Goal: Task Accomplishment & Management: Use online tool/utility

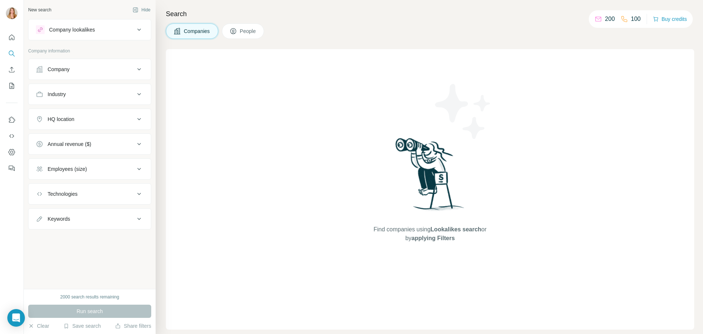
drag, startPoint x: 0, startPoint y: 0, endPoint x: 12, endPoint y: 88, distance: 88.3
click at [12, 88] on icon "My lists" at bounding box center [11, 85] width 7 height 7
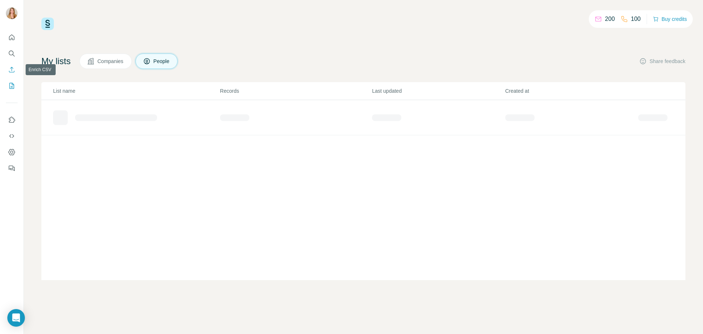
click at [10, 70] on icon "Enrich CSV" at bounding box center [11, 69] width 7 height 7
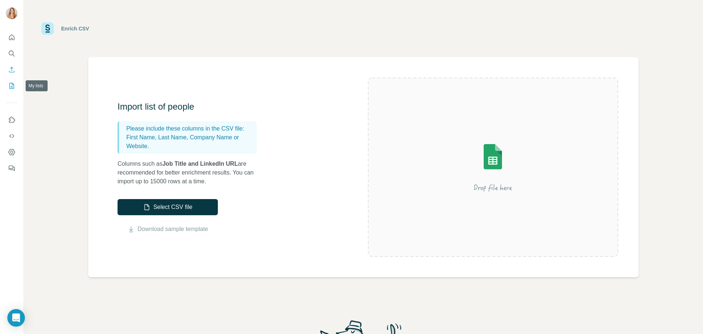
click at [11, 84] on icon "My lists" at bounding box center [11, 85] width 7 height 7
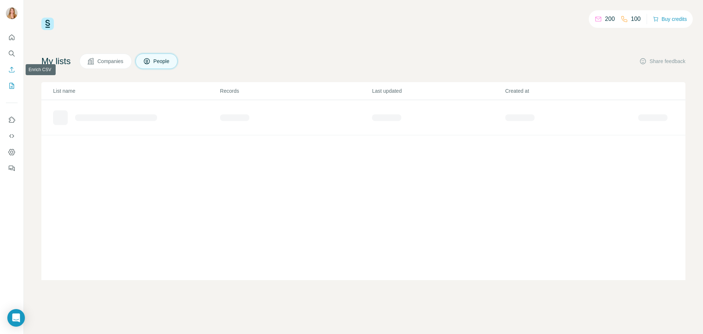
click at [12, 70] on icon "Enrich CSV" at bounding box center [11, 69] width 7 height 7
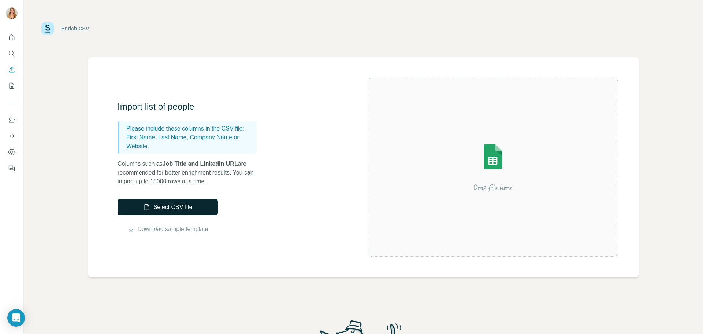
click at [178, 203] on button "Select CSV file" at bounding box center [168, 207] width 100 height 16
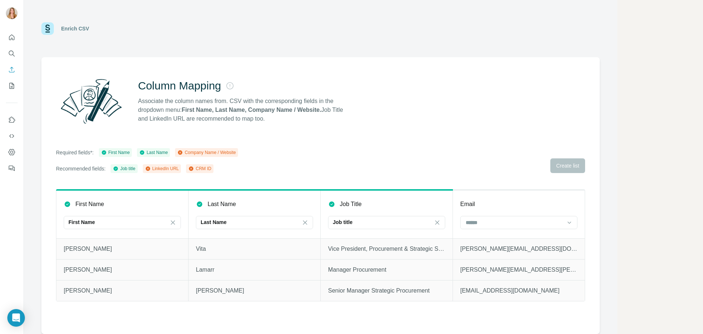
click at [182, 152] on icon at bounding box center [180, 152] width 4 height 4
click at [517, 221] on input at bounding box center [514, 222] width 99 height 8
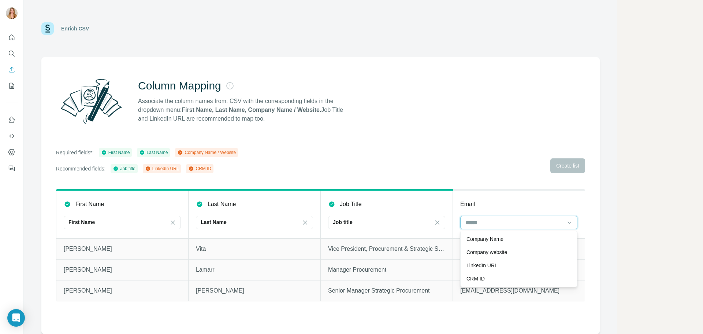
click at [498, 222] on input at bounding box center [514, 222] width 99 height 8
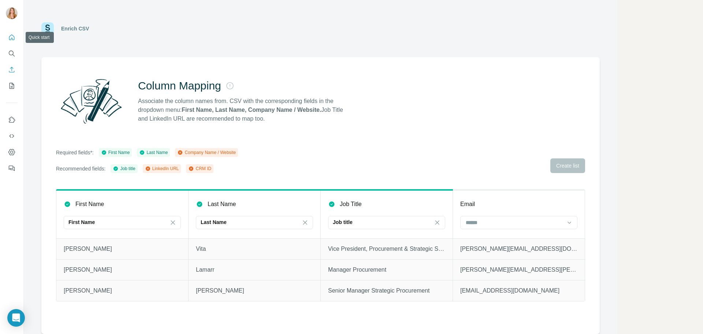
click at [12, 39] on icon "Quick start" at bounding box center [11, 36] width 5 height 5
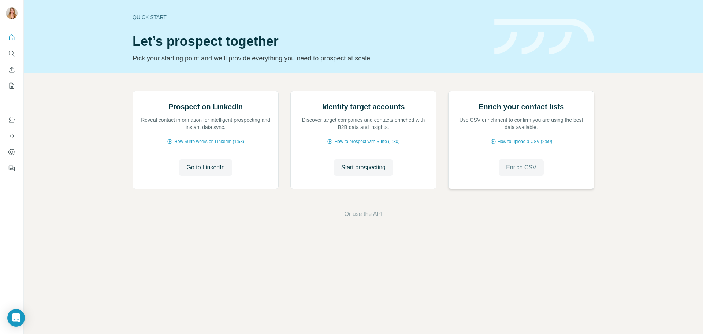
click at [530, 172] on span "Enrich CSV" at bounding box center [521, 167] width 30 height 9
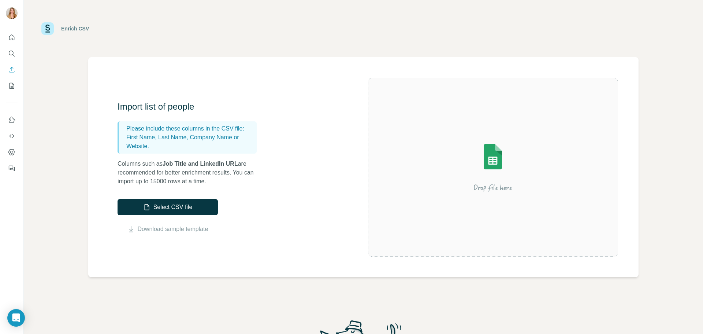
click at [490, 162] on img at bounding box center [493, 167] width 132 height 88
click at [170, 205] on button "Select CSV file" at bounding box center [168, 207] width 100 height 16
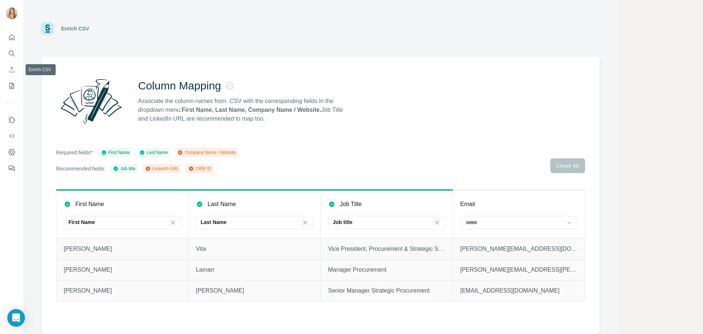
click at [8, 73] on icon "Enrich CSV" at bounding box center [11, 69] width 7 height 7
click at [10, 70] on icon "Enrich CSV" at bounding box center [11, 69] width 7 height 7
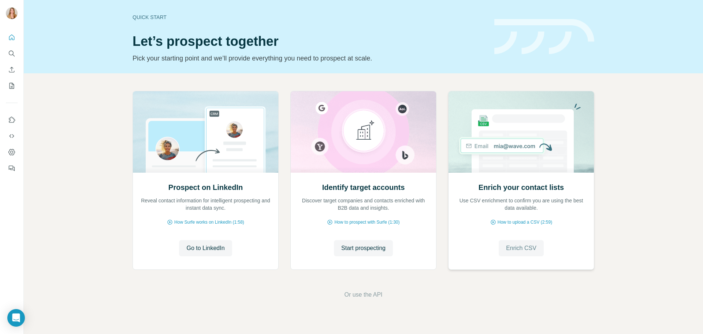
click at [526, 244] on span "Enrich CSV" at bounding box center [521, 248] width 30 height 9
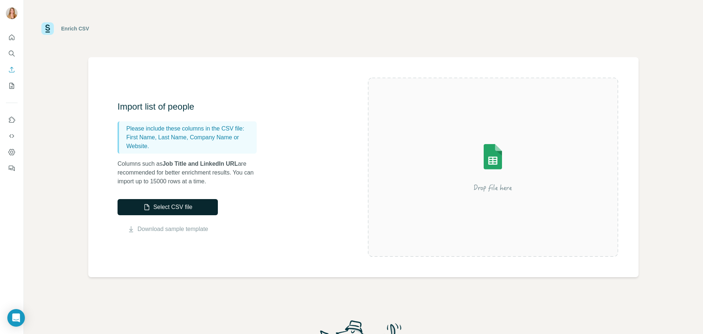
click at [185, 207] on button "Select CSV file" at bounding box center [168, 207] width 100 height 16
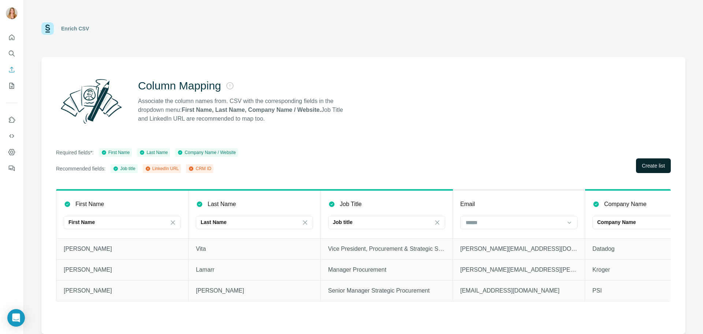
click at [643, 169] on span "Create list" at bounding box center [653, 165] width 23 height 7
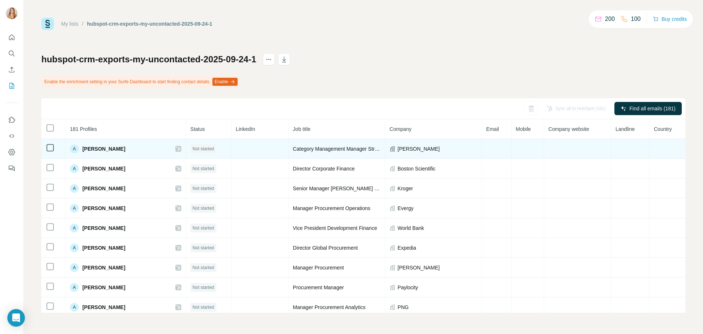
click at [486, 143] on td at bounding box center [497, 149] width 30 height 20
click at [485, 147] on td at bounding box center [497, 149] width 30 height 20
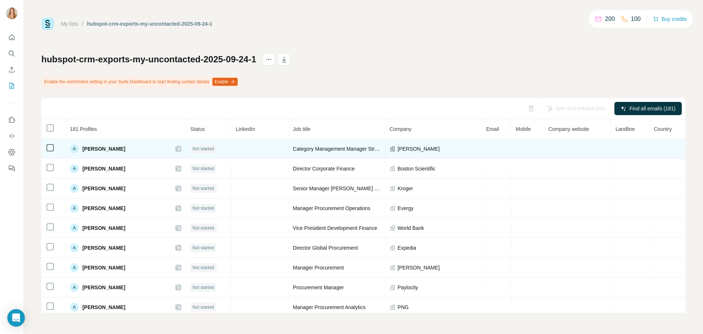
click at [485, 147] on td at bounding box center [497, 149] width 30 height 20
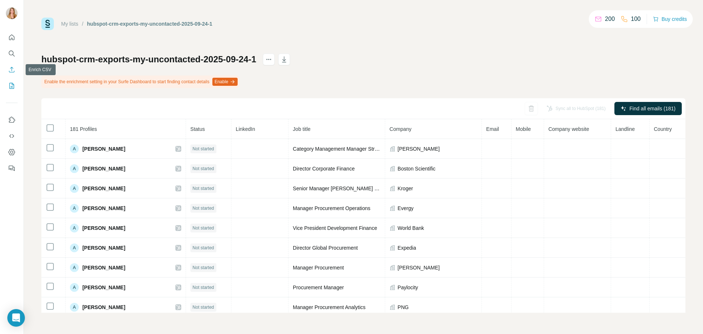
click at [8, 72] on button "Enrich CSV" at bounding box center [12, 69] width 12 height 13
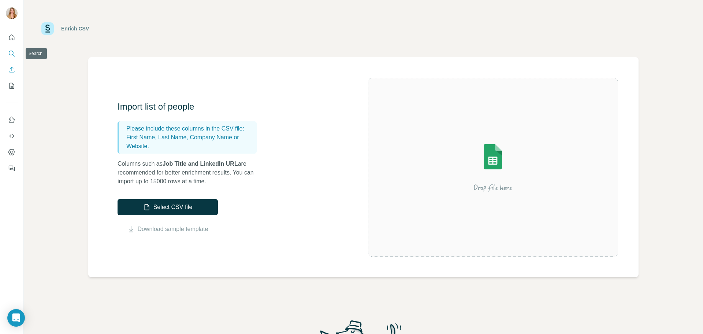
click at [11, 53] on icon "Search" at bounding box center [11, 53] width 7 height 7
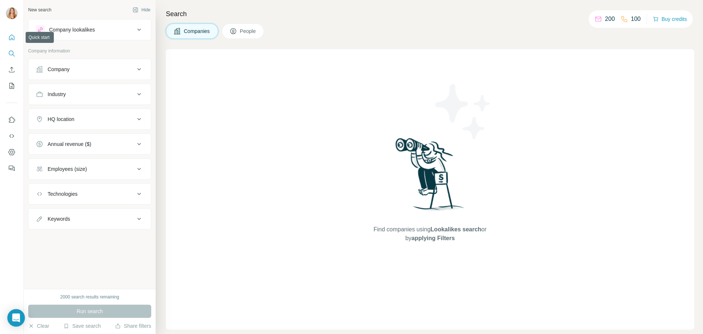
click at [11, 36] on icon "Quick start" at bounding box center [11, 36] width 5 height 5
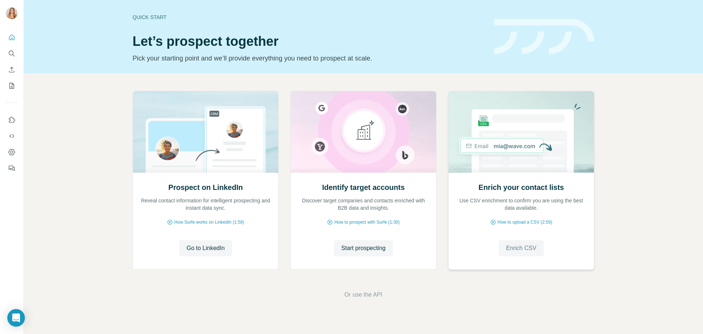
click at [526, 247] on span "Enrich CSV" at bounding box center [521, 248] width 30 height 9
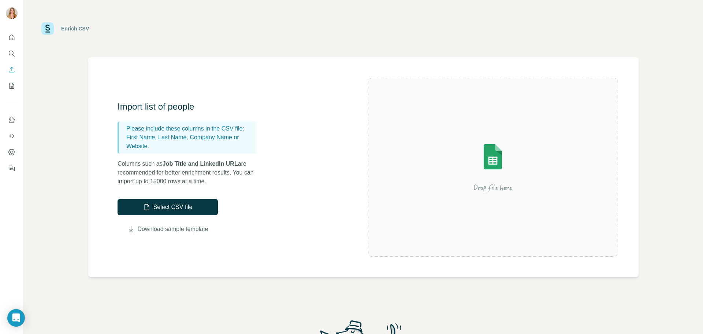
drag, startPoint x: 192, startPoint y: 229, endPoint x: 210, endPoint y: 226, distance: 18.1
click at [192, 229] on link "Download sample template" at bounding box center [173, 229] width 71 height 9
click at [13, 134] on icon "Use Surfe API" at bounding box center [11, 135] width 7 height 7
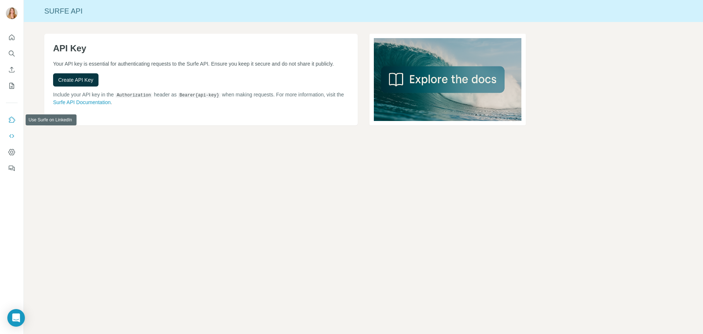
click at [15, 124] on button "Use Surfe on LinkedIn" at bounding box center [12, 119] width 12 height 13
click at [13, 56] on icon "Search" at bounding box center [11, 53] width 7 height 7
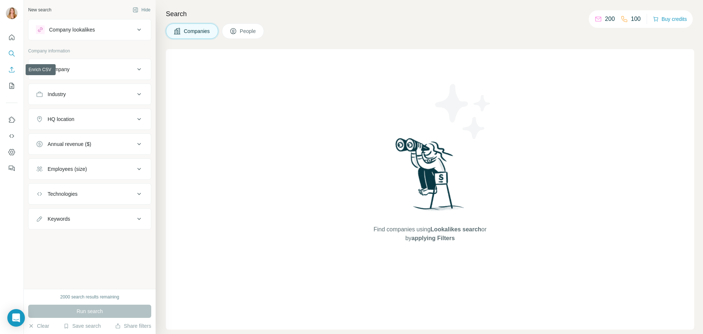
click at [12, 72] on icon "Enrich CSV" at bounding box center [11, 69] width 7 height 7
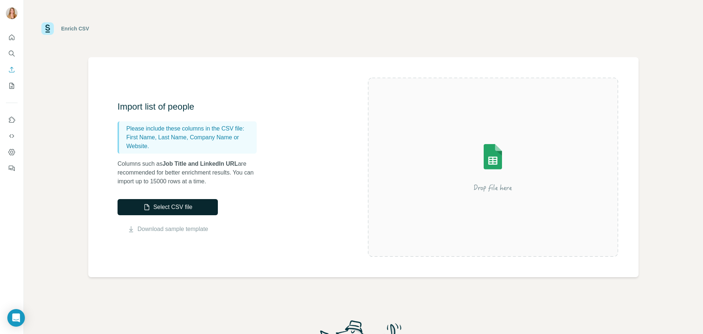
click at [167, 205] on button "Select CSV file" at bounding box center [168, 207] width 100 height 16
click at [10, 82] on button "My lists" at bounding box center [12, 85] width 12 height 13
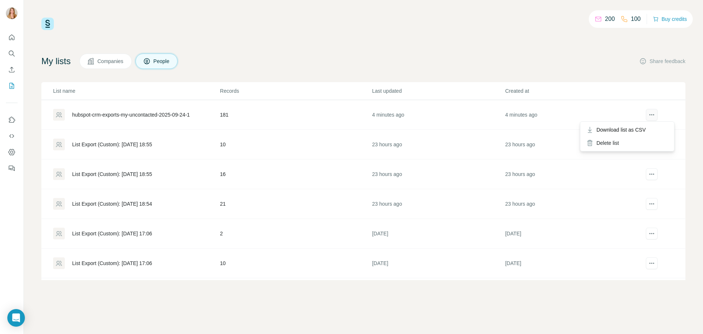
click at [648, 113] on icon "actions" at bounding box center [651, 114] width 7 height 7
click at [166, 116] on div "hubspot-crm-exports-my-uncontacted-2025-09-24-1" at bounding box center [131, 114] width 118 height 7
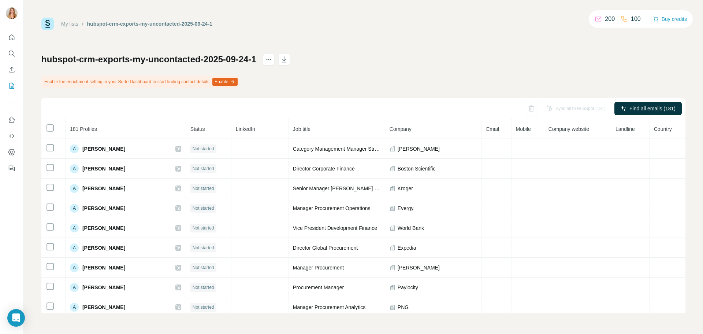
click at [490, 130] on th "Email" at bounding box center [497, 129] width 30 height 20
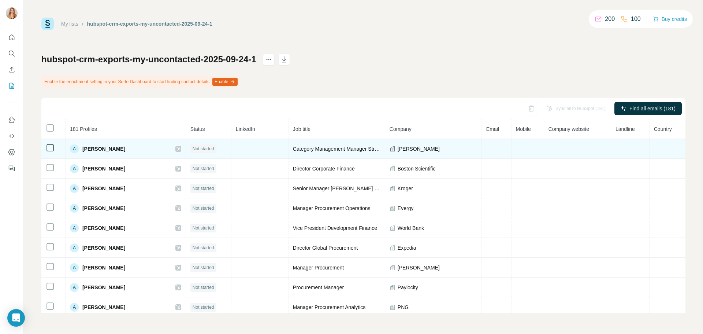
click at [486, 139] on td at bounding box center [497, 149] width 30 height 20
click at [488, 149] on td at bounding box center [497, 149] width 30 height 20
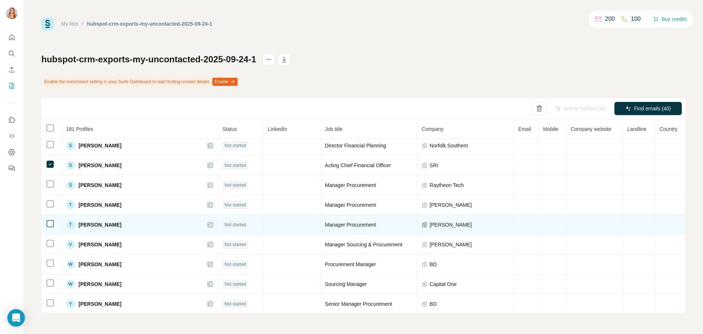
scroll to position [3406, 0]
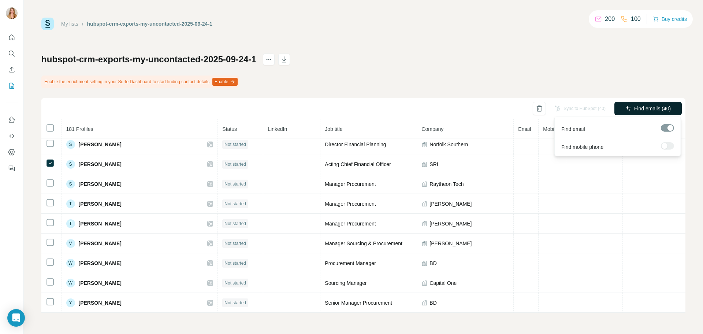
click at [648, 112] on button "Find emails (40)" at bounding box center [648, 108] width 67 height 13
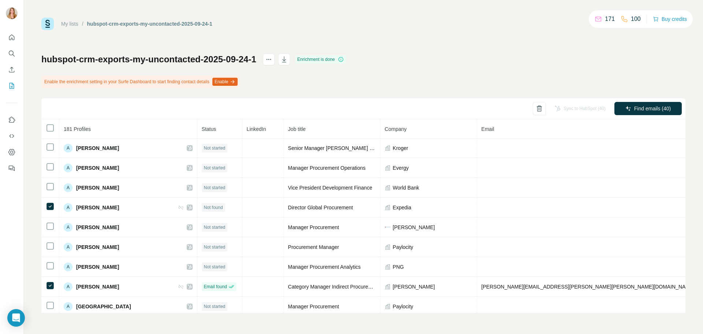
scroll to position [0, 0]
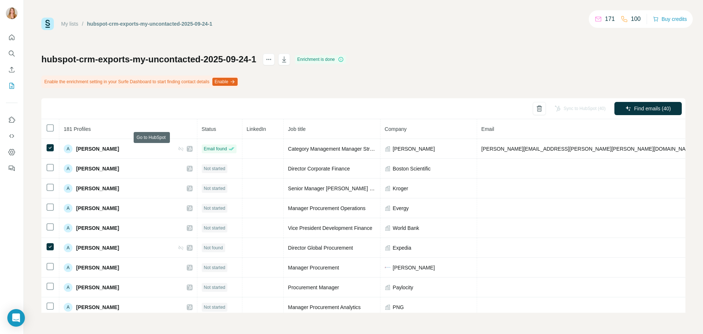
drag, startPoint x: 152, startPoint y: 149, endPoint x: 140, endPoint y: 108, distance: 42.6
click at [140, 108] on div "Sync to HubSpot (40) Find emails (40)" at bounding box center [363, 108] width 644 height 21
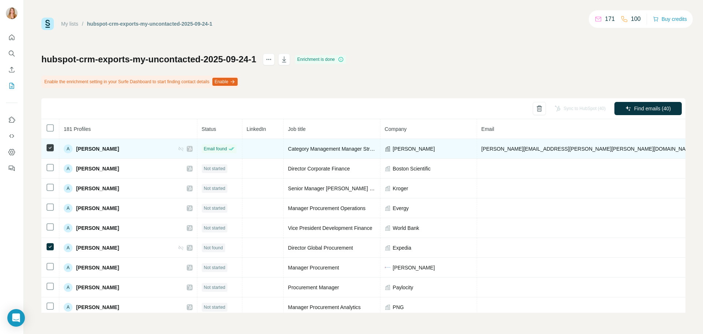
click at [188, 149] on icon at bounding box center [190, 149] width 4 height 6
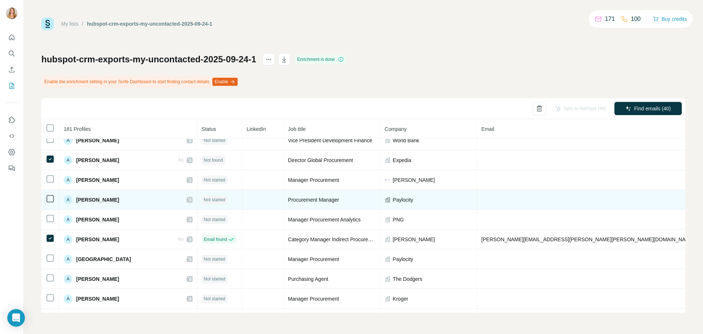
scroll to position [110, 0]
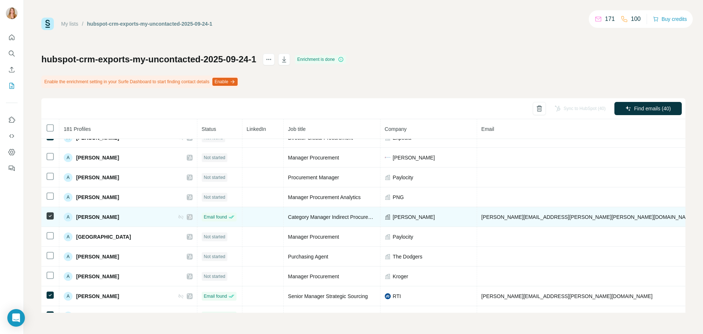
click at [188, 218] on icon at bounding box center [190, 217] width 4 height 6
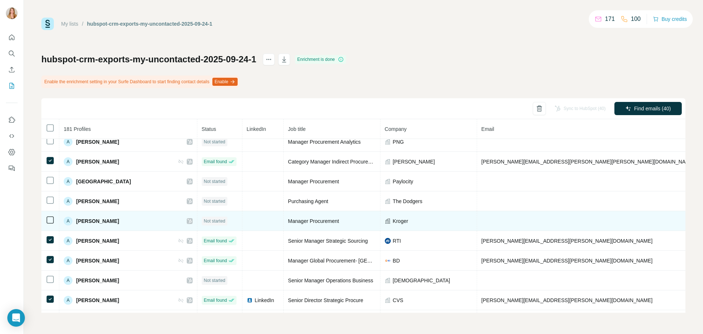
scroll to position [183, 0]
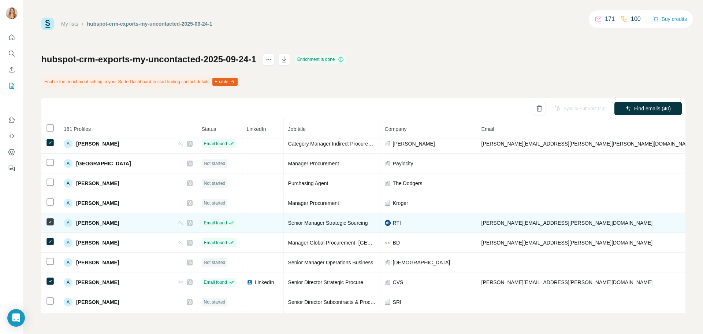
click at [188, 222] on icon at bounding box center [190, 223] width 4 height 6
drag, startPoint x: 504, startPoint y: 222, endPoint x: 445, endPoint y: 220, distance: 58.3
click at [477, 220] on td "[PERSON_NAME][EMAIL_ADDRESS][PERSON_NAME][DOMAIN_NAME]" at bounding box center [588, 223] width 223 height 20
copy span "[PERSON_NAME][EMAIL_ADDRESS][PERSON_NAME][DOMAIN_NAME]"
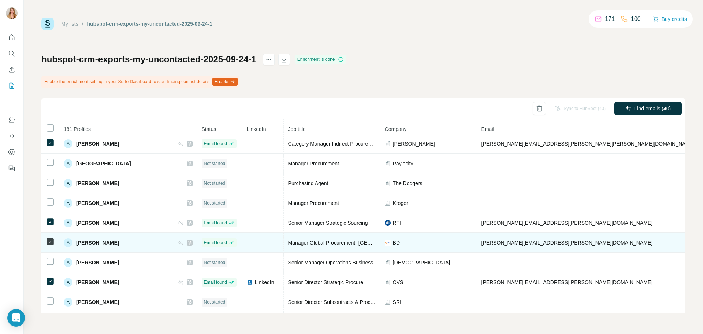
click at [188, 244] on icon at bounding box center [190, 242] width 4 height 4
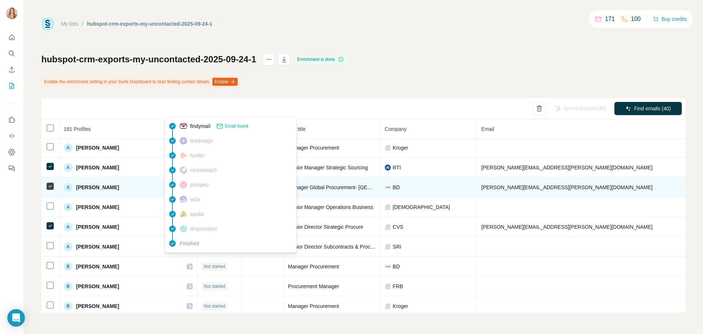
scroll to position [256, 0]
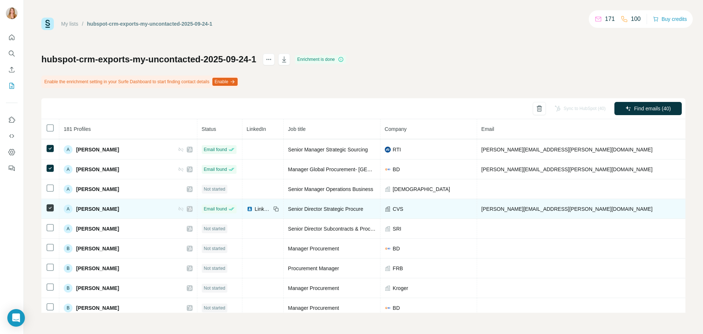
click at [188, 209] on icon at bounding box center [190, 209] width 4 height 6
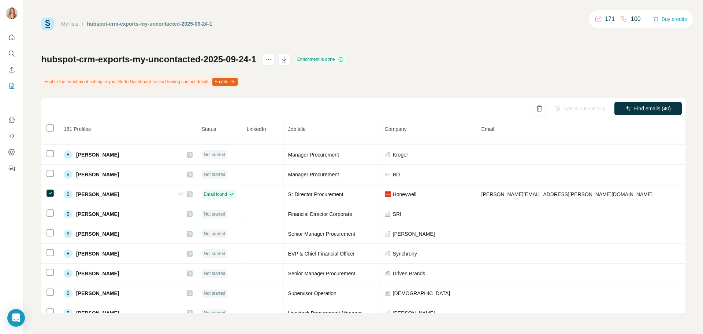
scroll to position [403, 0]
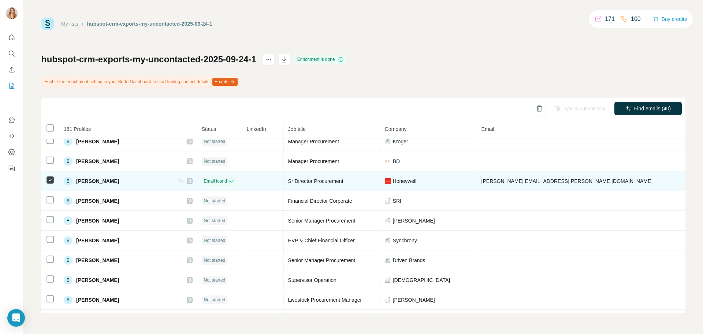
click at [188, 180] on icon at bounding box center [190, 181] width 4 height 6
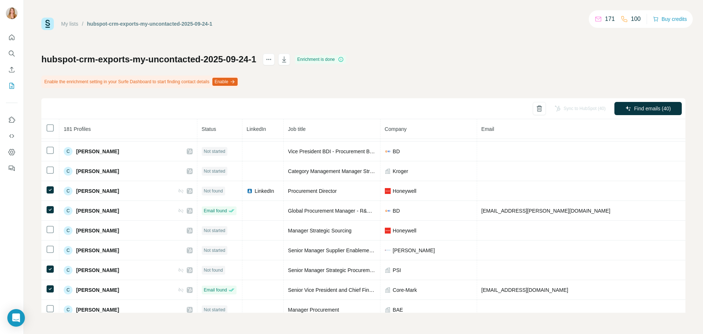
scroll to position [623, 0]
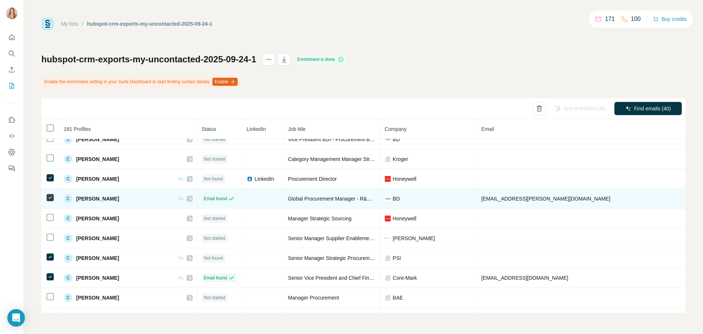
click at [188, 196] on icon at bounding box center [190, 199] width 4 height 6
drag, startPoint x: 517, startPoint y: 199, endPoint x: 446, endPoint y: 200, distance: 71.1
click at [477, 200] on td "[EMAIL_ADDRESS][PERSON_NAME][DOMAIN_NAME]" at bounding box center [588, 199] width 223 height 20
copy span "[EMAIL_ADDRESS][PERSON_NAME][DOMAIN_NAME]"
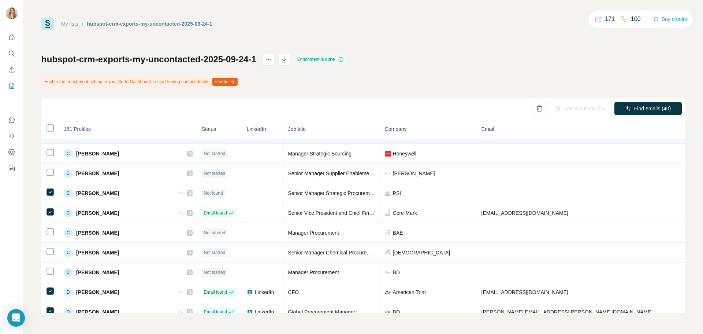
scroll to position [696, 0]
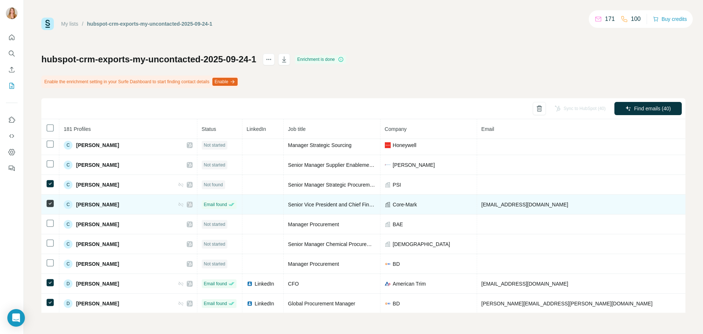
click at [188, 205] on icon at bounding box center [190, 204] width 4 height 4
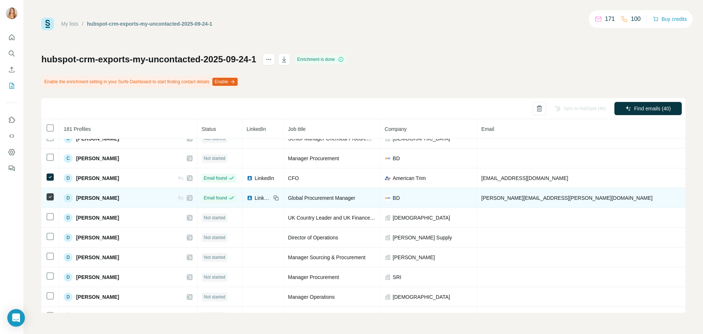
scroll to position [806, 0]
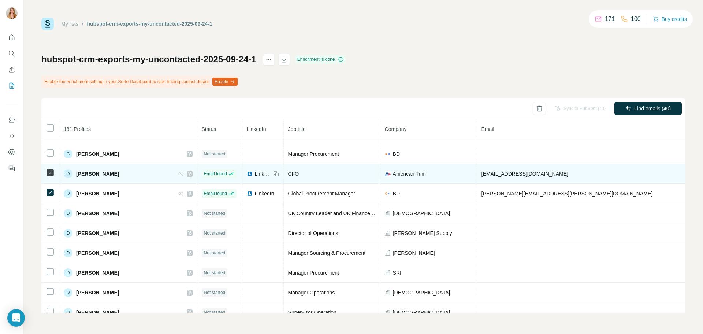
click at [188, 174] on icon at bounding box center [190, 174] width 4 height 6
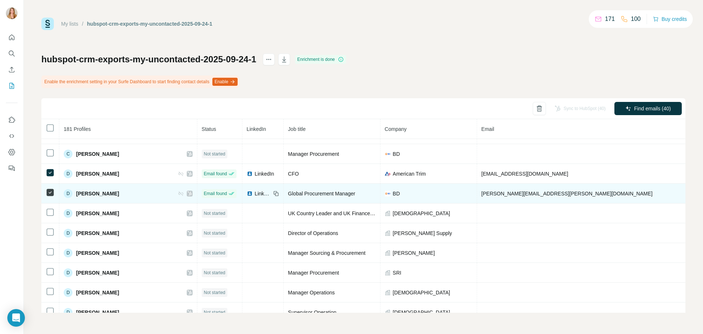
click at [188, 194] on icon at bounding box center [190, 193] width 4 height 4
drag, startPoint x: 514, startPoint y: 193, endPoint x: 446, endPoint y: 193, distance: 68.1
click at [477, 193] on td "[PERSON_NAME][EMAIL_ADDRESS][PERSON_NAME][DOMAIN_NAME]" at bounding box center [588, 193] width 223 height 20
copy span "[PERSON_NAME][EMAIL_ADDRESS][PERSON_NAME][DOMAIN_NAME]"
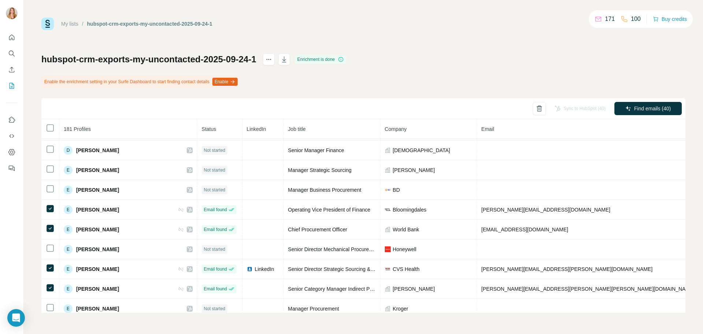
scroll to position [1026, 0]
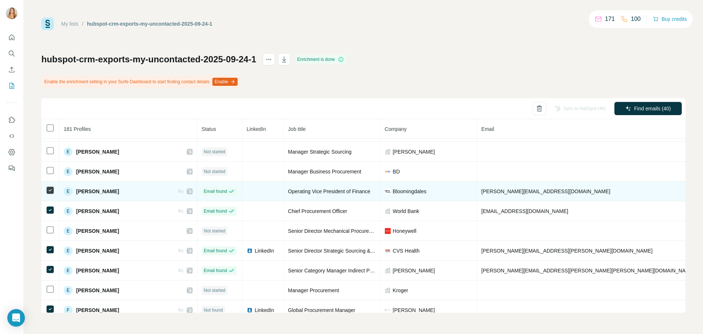
click at [188, 192] on icon at bounding box center [190, 191] width 4 height 6
drag, startPoint x: 504, startPoint y: 191, endPoint x: 445, endPoint y: 191, distance: 59.3
click at [477, 191] on td "[PERSON_NAME][EMAIL_ADDRESS][DOMAIN_NAME]" at bounding box center [588, 191] width 223 height 20
copy span "[PERSON_NAME][EMAIL_ADDRESS][DOMAIN_NAME]"
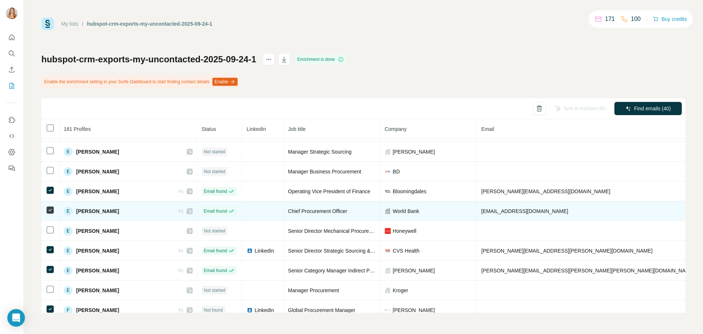
click at [188, 211] on icon at bounding box center [190, 211] width 4 height 6
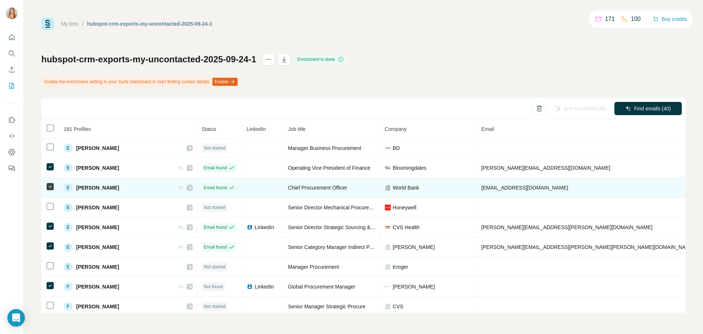
scroll to position [1062, 0]
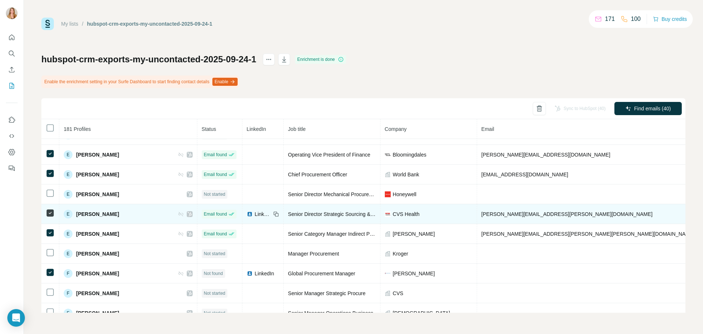
click at [188, 215] on icon at bounding box center [190, 214] width 4 height 4
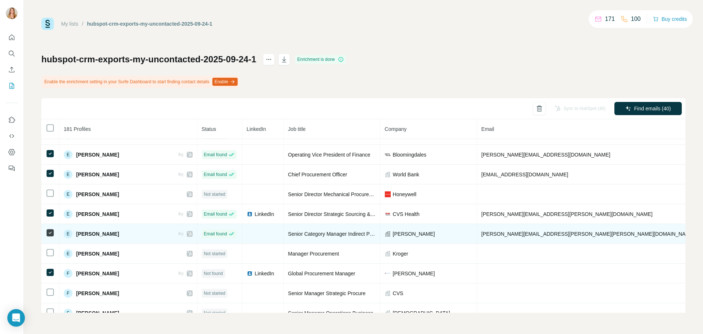
click at [188, 233] on icon at bounding box center [190, 234] width 4 height 6
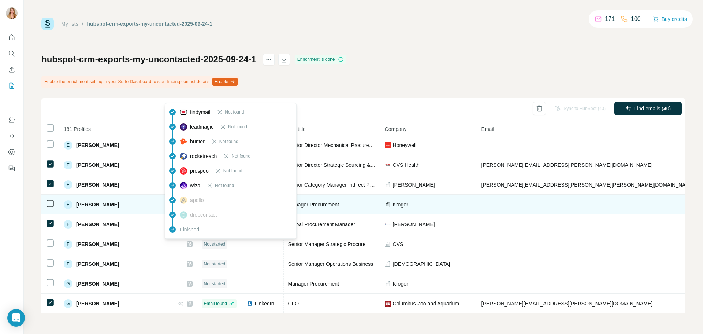
scroll to position [1135, 0]
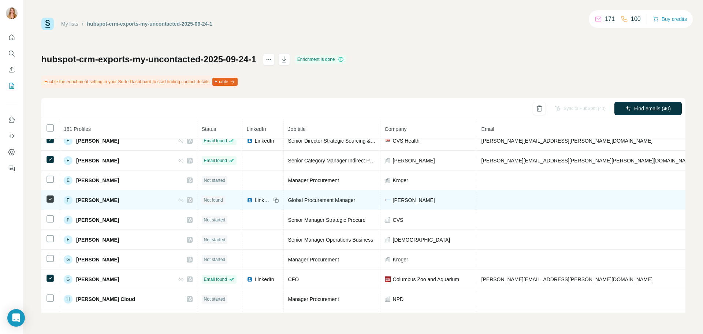
click at [188, 200] on icon at bounding box center [190, 200] width 4 height 4
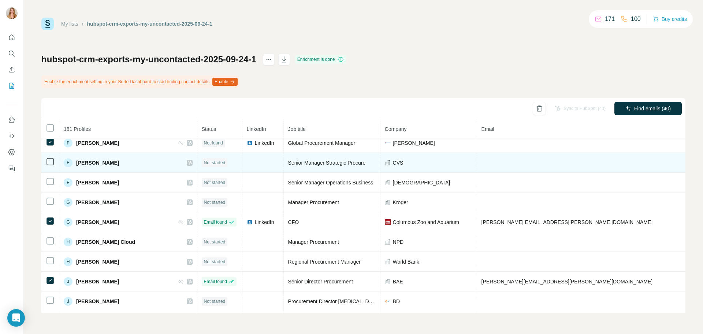
scroll to position [1209, 0]
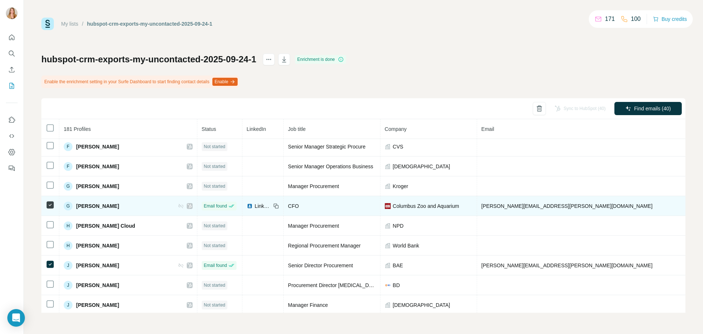
click at [188, 206] on icon at bounding box center [190, 206] width 4 height 6
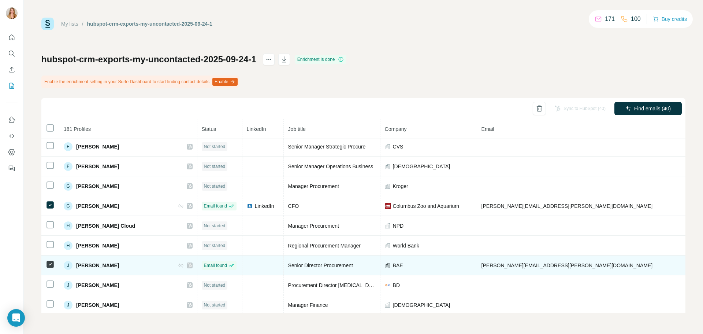
click at [188, 267] on icon at bounding box center [190, 265] width 4 height 6
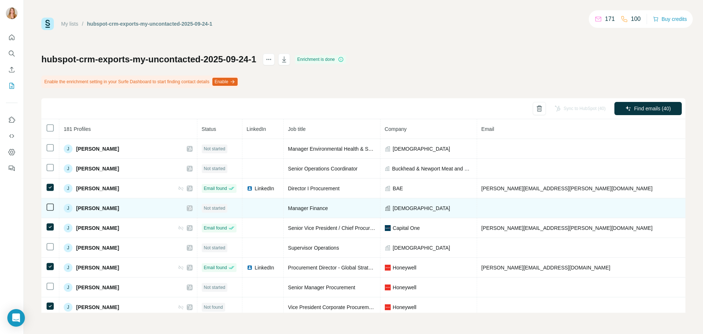
scroll to position [1538, 0]
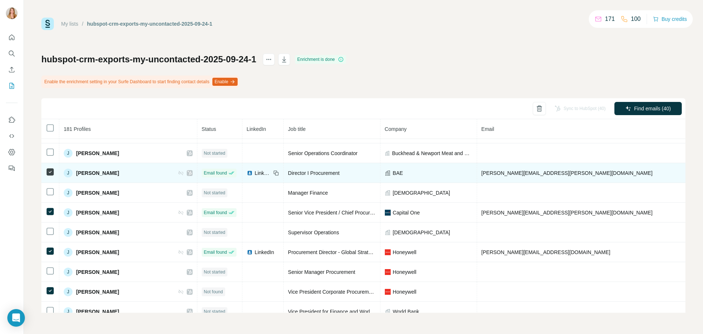
click at [188, 173] on icon at bounding box center [190, 173] width 4 height 6
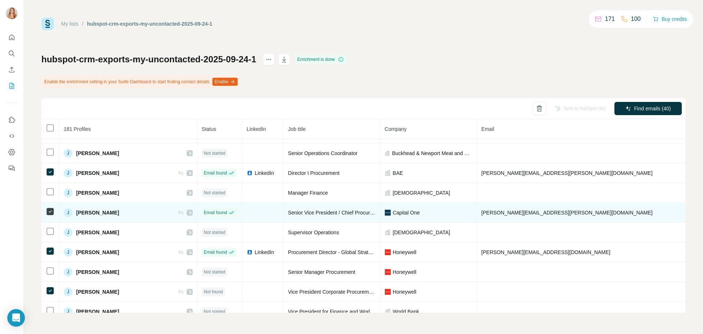
click at [188, 211] on icon at bounding box center [190, 212] width 4 height 4
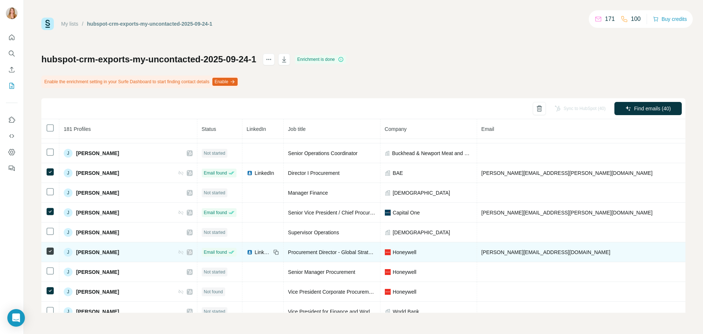
click at [188, 253] on icon at bounding box center [190, 252] width 4 height 6
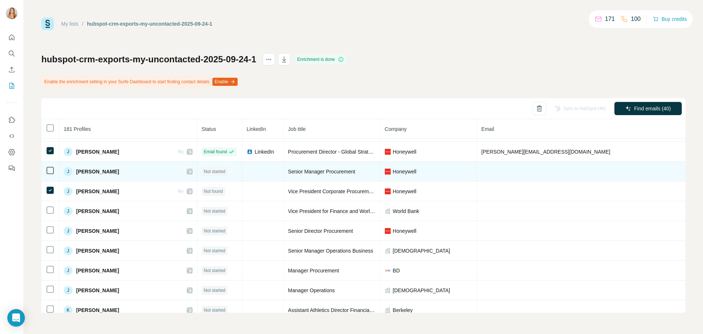
scroll to position [1648, 0]
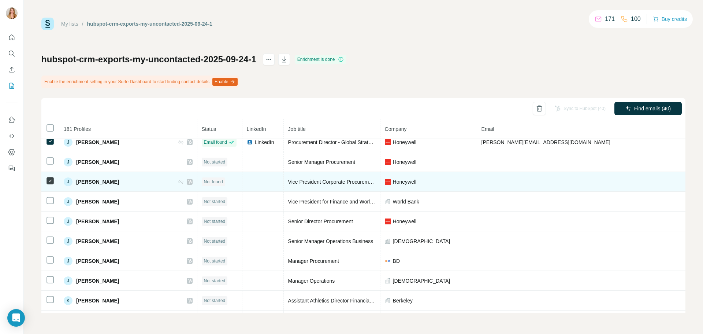
click at [188, 180] on icon at bounding box center [190, 182] width 4 height 6
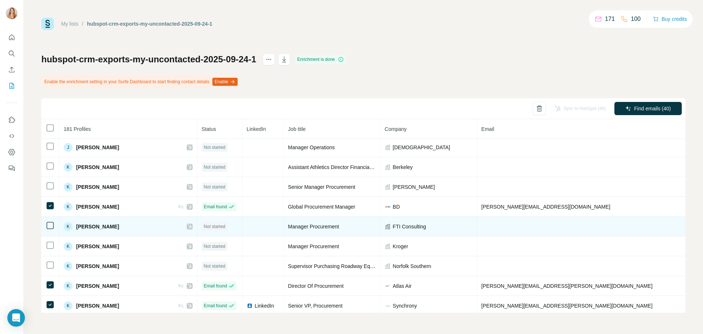
scroll to position [1795, 0]
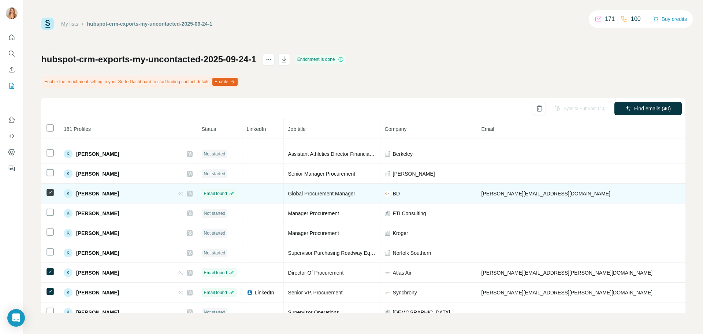
click at [188, 194] on icon at bounding box center [190, 193] width 4 height 6
click at [482, 192] on span "[PERSON_NAME][EMAIL_ADDRESS][DOMAIN_NAME]" at bounding box center [546, 193] width 129 height 6
copy span "[PERSON_NAME][EMAIL_ADDRESS][DOMAIN_NAME]"
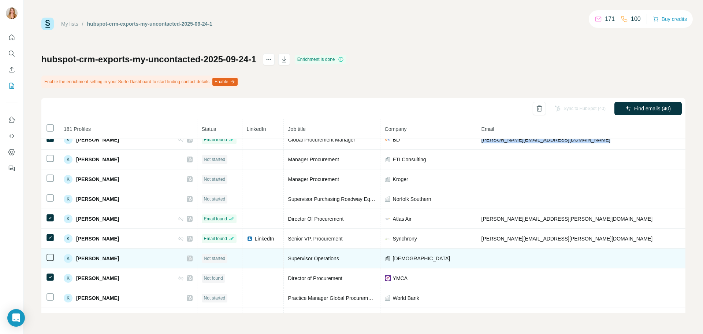
scroll to position [1868, 0]
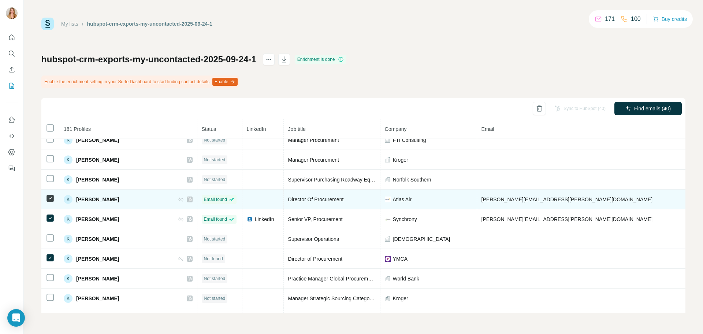
click at [188, 198] on icon at bounding box center [190, 199] width 4 height 6
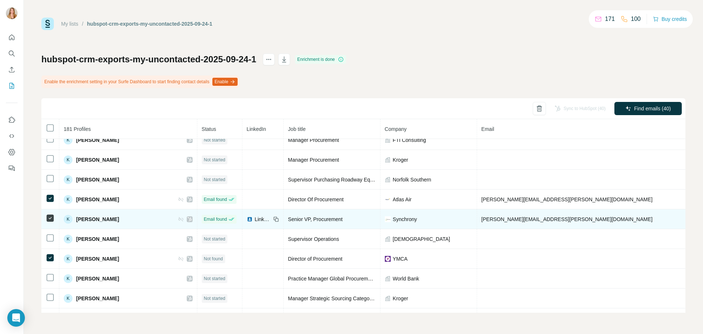
click at [188, 217] on icon at bounding box center [190, 219] width 4 height 4
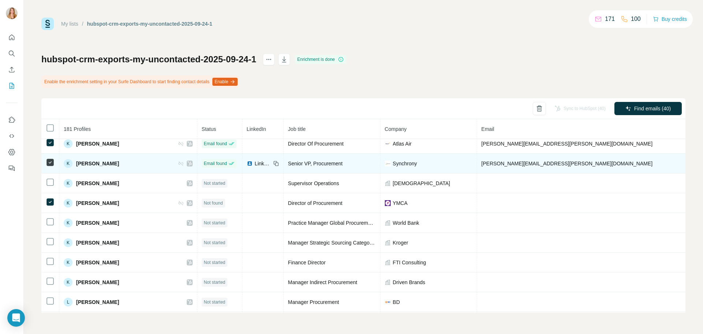
scroll to position [1941, 0]
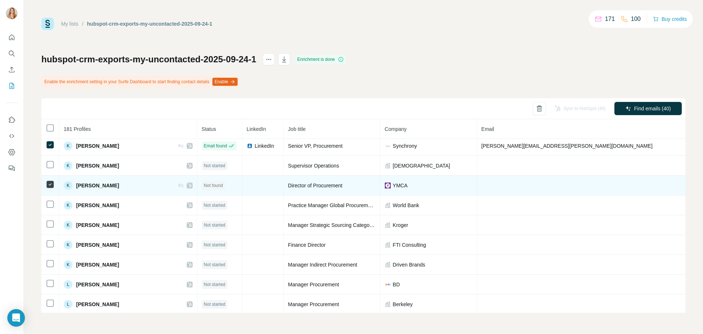
click at [188, 186] on icon at bounding box center [190, 185] width 4 height 6
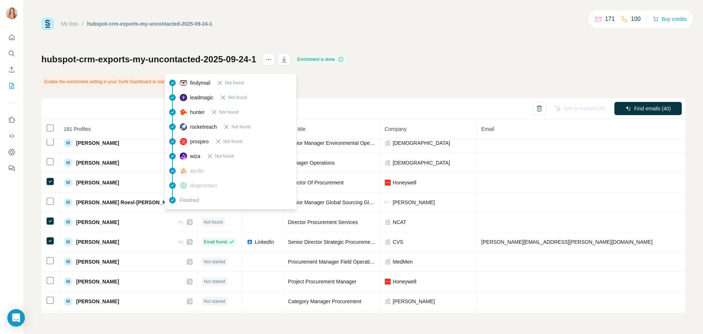
scroll to position [2234, 0]
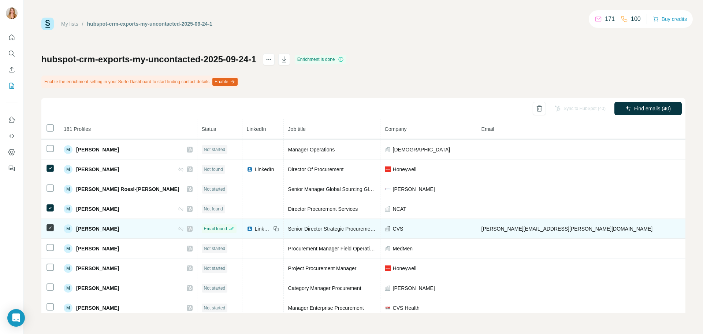
click at [188, 228] on icon at bounding box center [190, 229] width 4 height 6
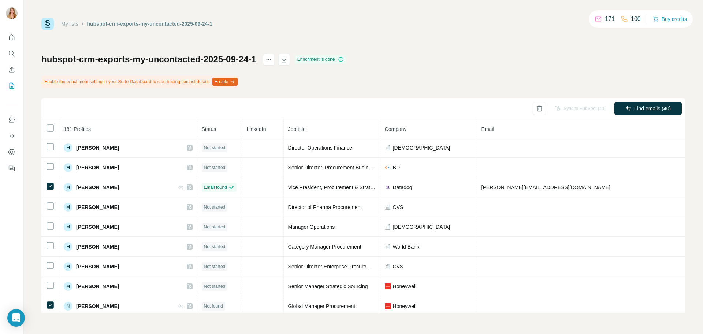
scroll to position [2454, 0]
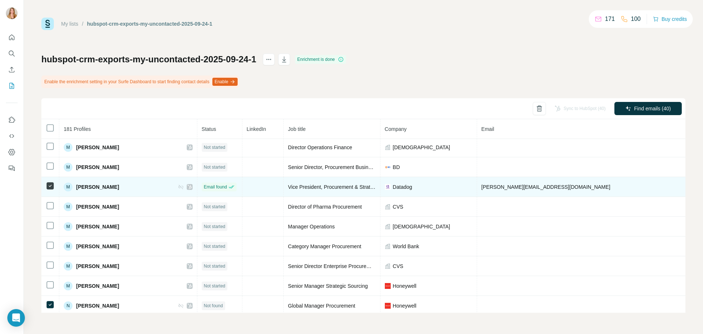
click at [188, 187] on icon at bounding box center [190, 187] width 4 height 4
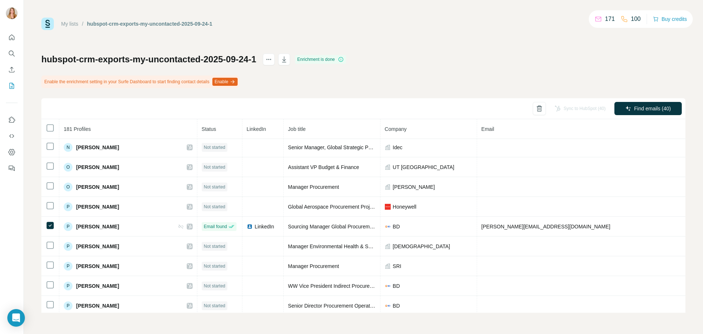
scroll to position [2674, 0]
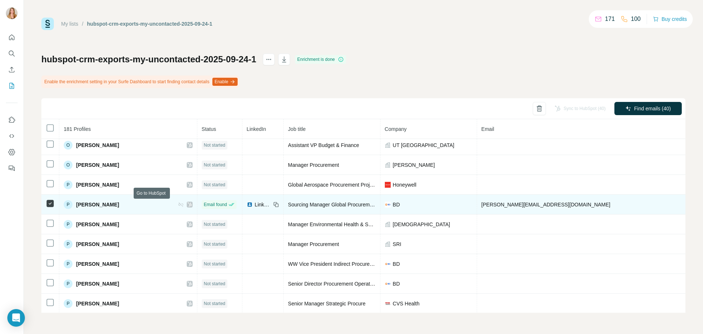
click at [188, 207] on icon at bounding box center [190, 204] width 4 height 6
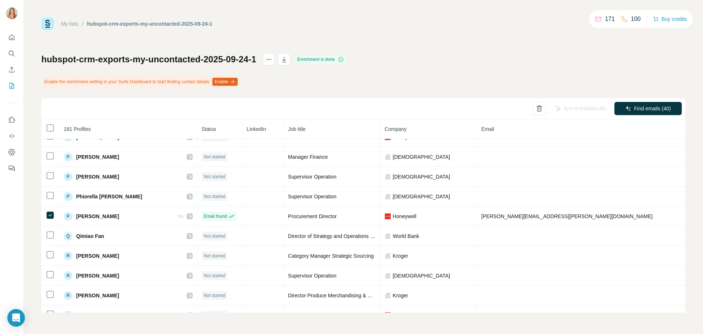
scroll to position [2893, 0]
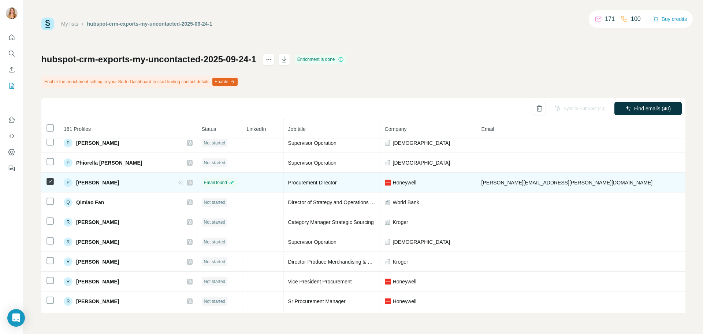
click at [188, 183] on icon at bounding box center [190, 182] width 4 height 6
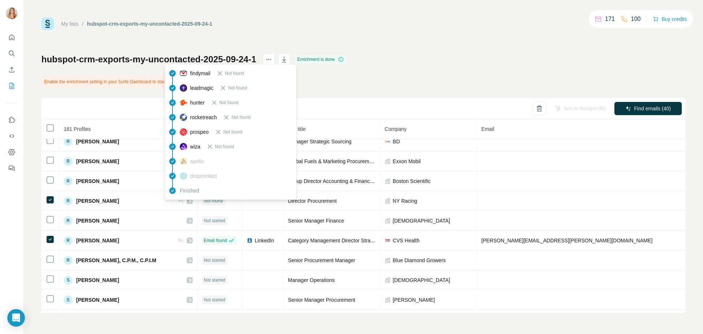
scroll to position [3113, 0]
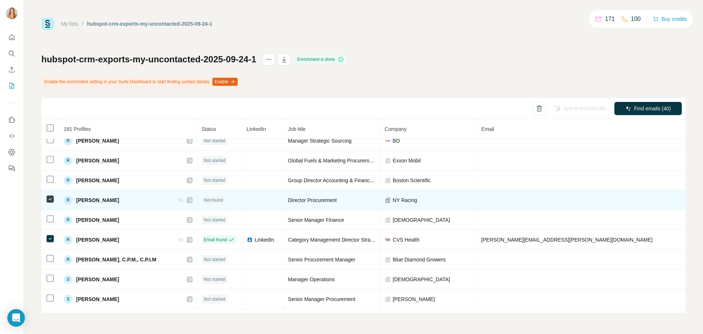
click at [188, 202] on icon at bounding box center [190, 200] width 4 height 6
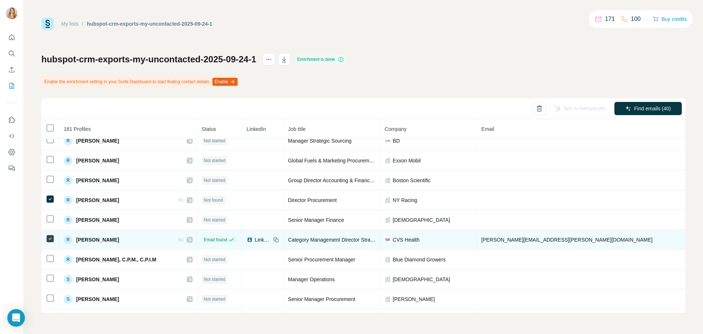
click at [188, 240] on icon at bounding box center [190, 240] width 4 height 6
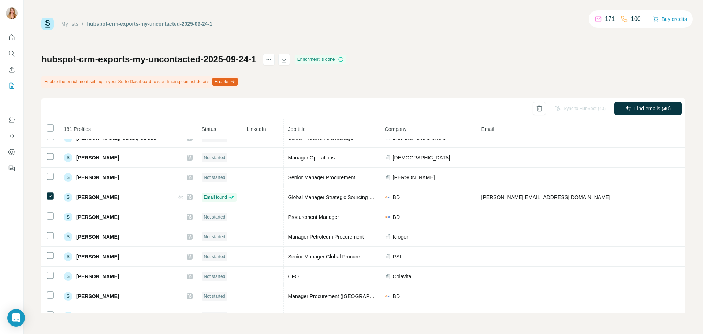
scroll to position [3260, 0]
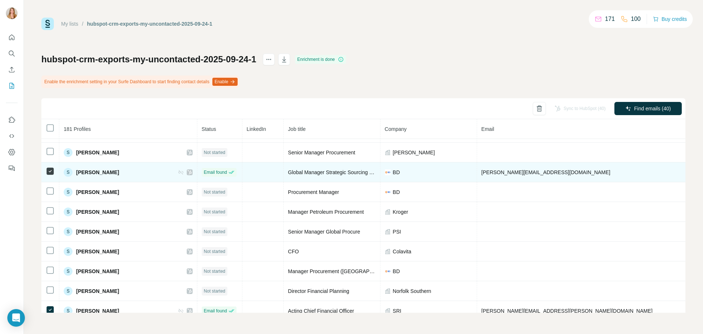
click at [188, 174] on icon at bounding box center [190, 172] width 4 height 6
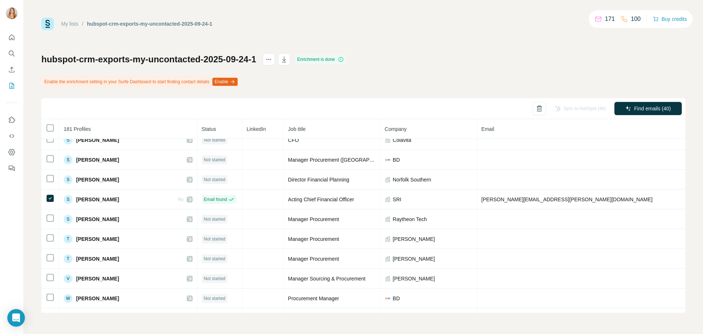
scroll to position [3406, 0]
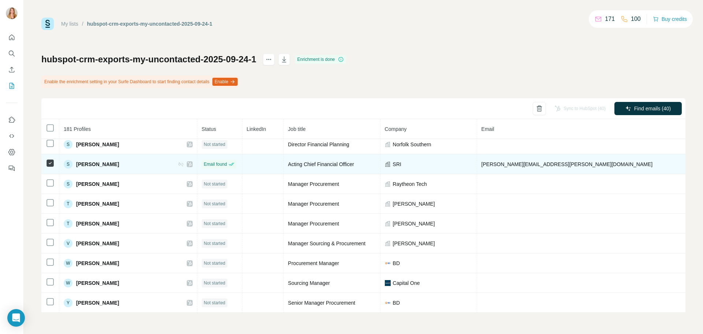
click at [188, 164] on icon at bounding box center [190, 164] width 4 height 6
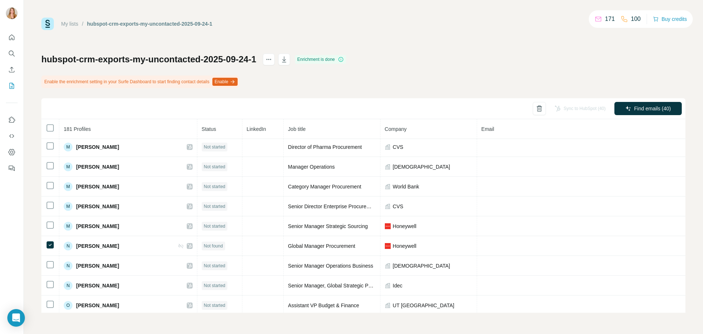
scroll to position [2421, 0]
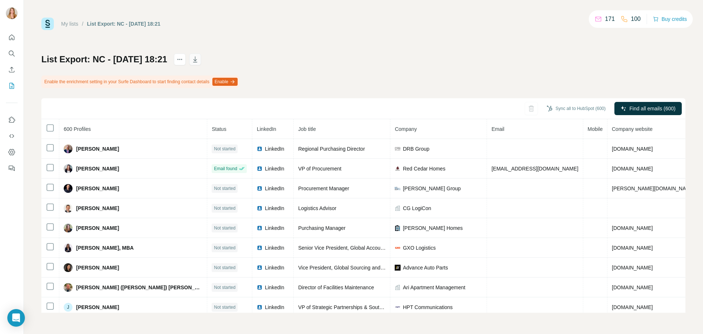
click at [199, 59] on icon "button" at bounding box center [195, 59] width 7 height 7
click at [73, 130] on span "600 Profiles" at bounding box center [77, 129] width 27 height 6
click at [56, 128] on th at bounding box center [50, 129] width 18 height 20
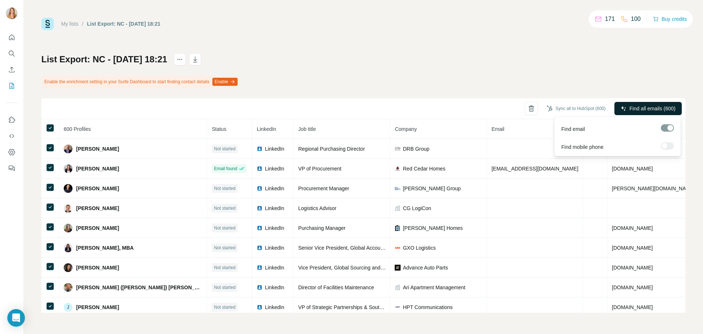
click at [639, 109] on span "Find all emails (600)" at bounding box center [653, 108] width 46 height 7
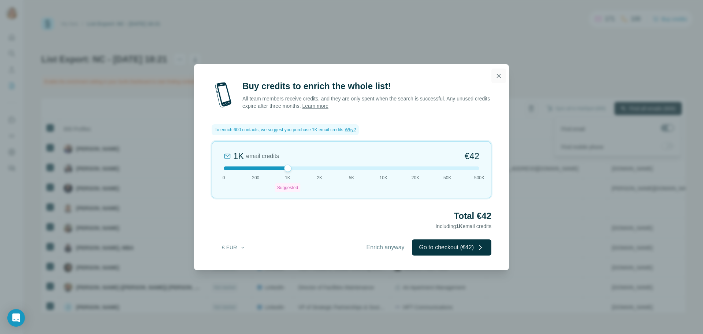
click at [496, 77] on icon "button" at bounding box center [498, 75] width 7 height 7
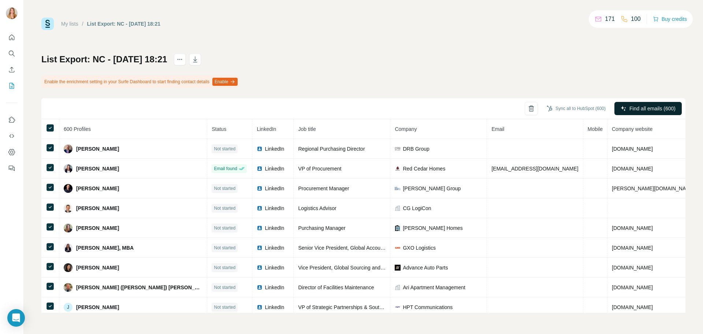
click at [582, 85] on div "List Export: NC - 24/09/2025 18:21 Enable the enrichment setting in your Surfe …" at bounding box center [363, 182] width 644 height 259
click at [603, 20] on div "171" at bounding box center [605, 19] width 20 height 9
